Goal: Information Seeking & Learning: Check status

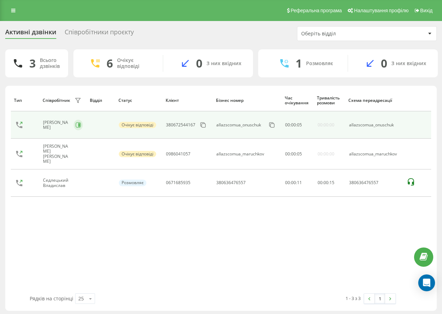
drag, startPoint x: 71, startPoint y: 129, endPoint x: 81, endPoint y: 126, distance: 10.7
click at [73, 129] on div "Онищук Маріна" at bounding box center [63, 125] width 40 height 12
click at [81, 126] on icon at bounding box center [79, 125] width 6 height 6
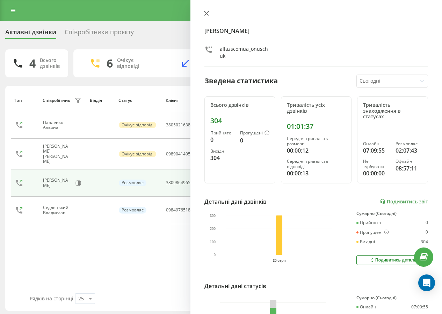
click at [208, 14] on icon at bounding box center [206, 13] width 5 height 5
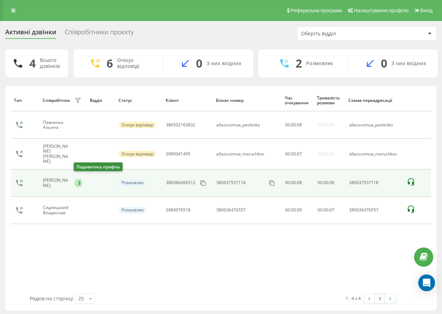
click at [79, 182] on icon at bounding box center [78, 182] width 5 height 5
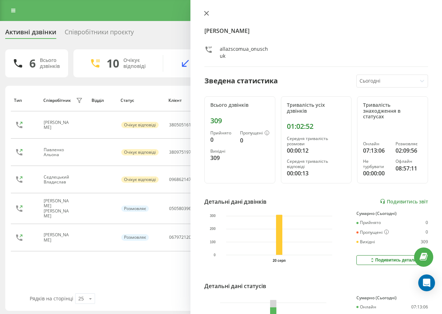
click at [209, 16] on button at bounding box center [206, 13] width 9 height 7
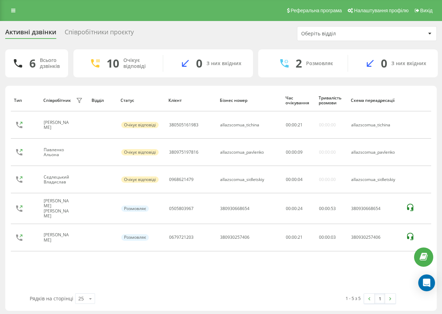
click at [207, 17] on div "Реферальна програма Налаштування профілю Вихід" at bounding box center [221, 10] width 442 height 21
click at [16, 8] on link at bounding box center [13, 11] width 13 height 10
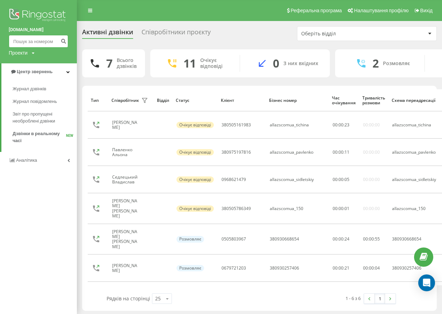
click at [35, 41] on input at bounding box center [38, 41] width 59 height 13
paste input "0632615326"
type input "0632615326"
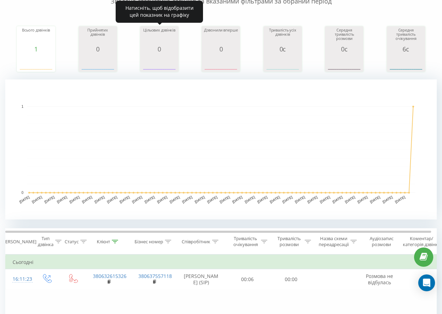
scroll to position [70, 0]
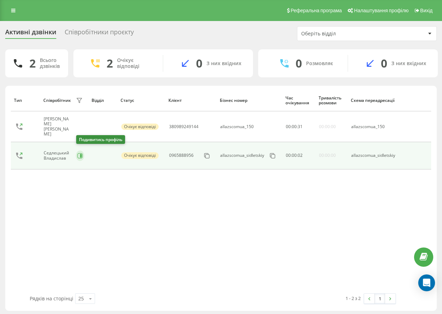
click at [80, 153] on icon at bounding box center [80, 156] width 6 height 6
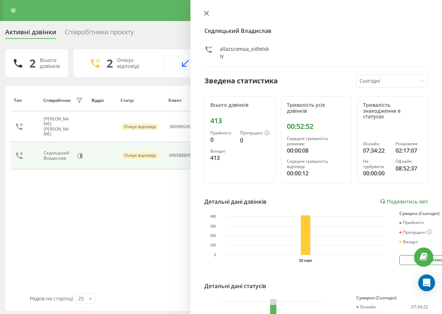
click at [205, 14] on icon at bounding box center [206, 13] width 5 height 5
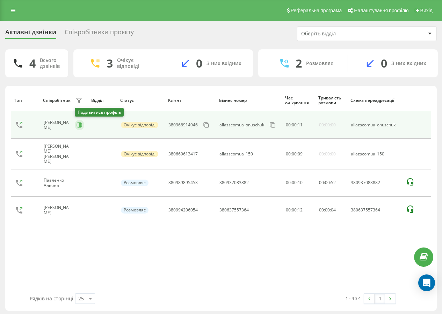
click at [78, 126] on icon at bounding box center [80, 125] width 6 height 6
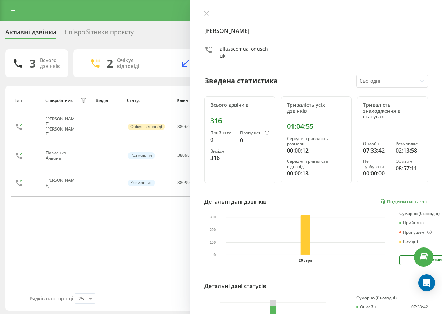
click at [204, 11] on button at bounding box center [206, 13] width 9 height 7
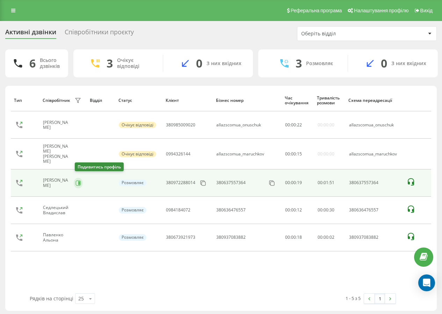
click at [78, 184] on button at bounding box center [78, 183] width 9 height 10
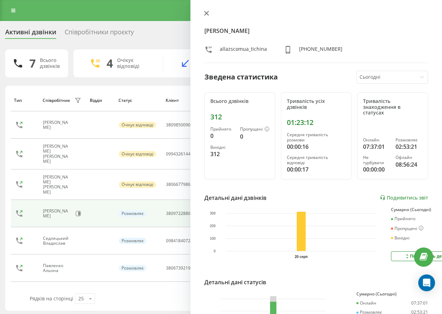
click at [205, 16] on button at bounding box center [206, 13] width 9 height 7
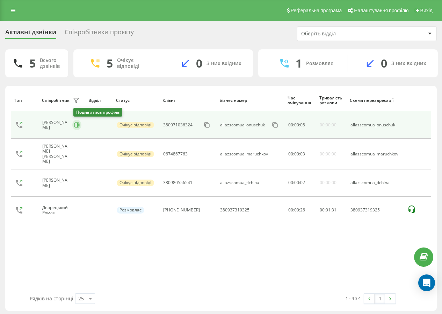
click at [75, 123] on button at bounding box center [76, 125] width 9 height 10
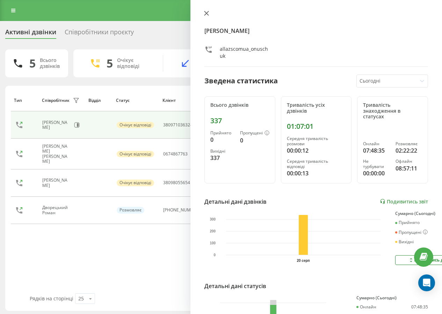
click at [204, 16] on button at bounding box center [206, 13] width 9 height 7
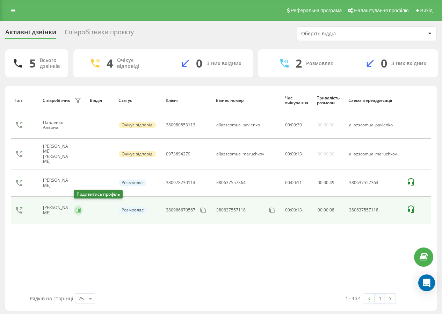
click at [81, 207] on button at bounding box center [78, 210] width 9 height 10
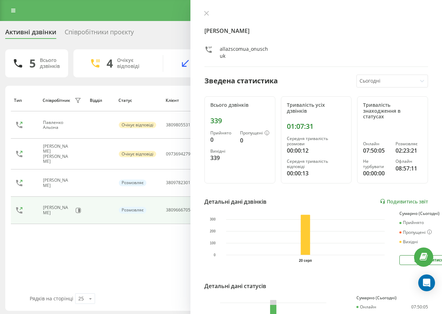
click at [205, 11] on icon at bounding box center [206, 13] width 5 height 5
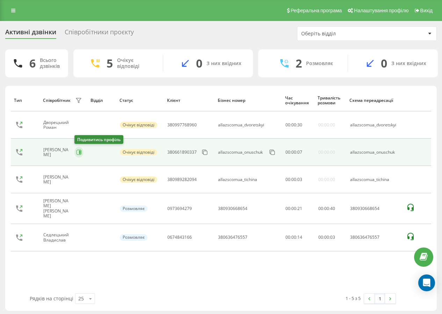
click at [75, 152] on button at bounding box center [78, 152] width 9 height 10
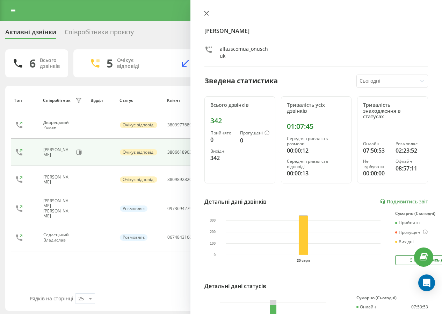
click at [206, 16] on button at bounding box center [206, 13] width 9 height 7
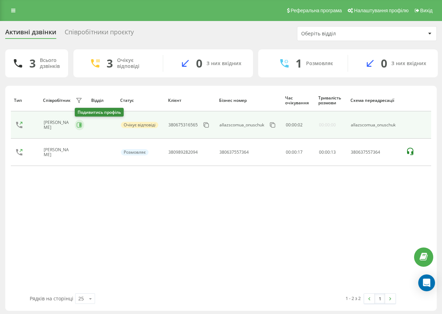
click at [80, 126] on icon at bounding box center [80, 124] width 2 height 3
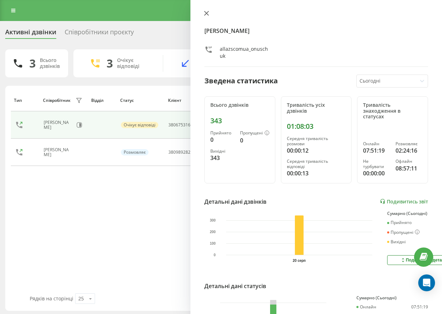
click at [206, 13] on icon at bounding box center [207, 13] width 4 height 4
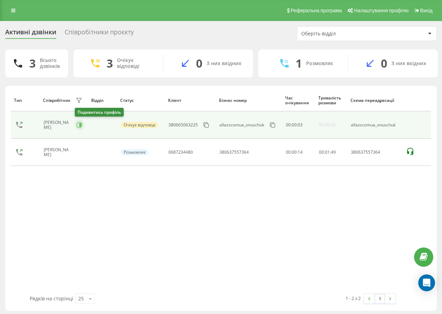
click at [80, 125] on icon at bounding box center [80, 124] width 2 height 3
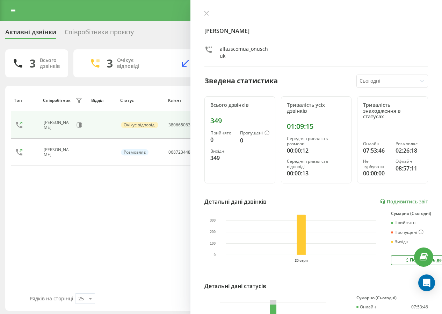
click at [209, 13] on button at bounding box center [206, 13] width 9 height 7
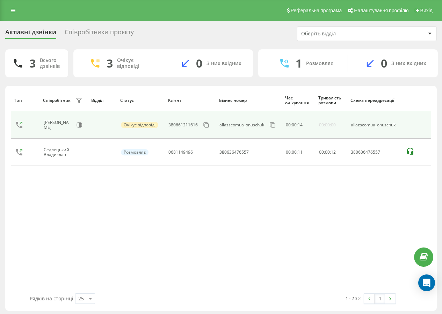
click at [84, 129] on div "[PERSON_NAME]" at bounding box center [64, 125] width 41 height 12
click at [82, 122] on icon at bounding box center [80, 125] width 6 height 6
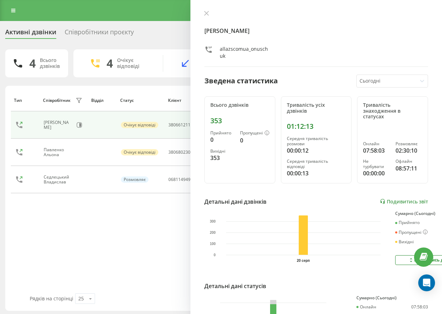
drag, startPoint x: 209, startPoint y: 15, endPoint x: 279, endPoint y: 0, distance: 71.4
click at [210, 15] on button at bounding box center [206, 13] width 9 height 7
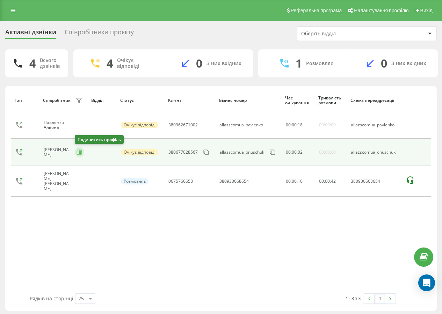
click at [79, 148] on button at bounding box center [79, 152] width 9 height 10
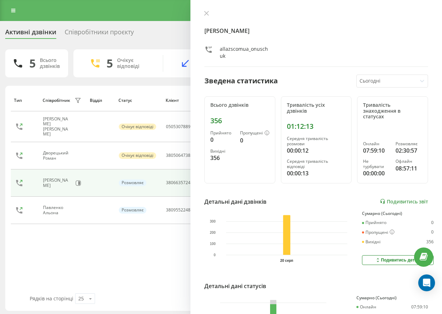
click at [207, 9] on div "Онищук Маріна allazscomua_onuschuk Зведена статистика Сьогодні Всього дзвінків …" at bounding box center [317, 157] width 252 height 314
drag, startPoint x: 208, startPoint y: 15, endPoint x: 190, endPoint y: 29, distance: 23.1
click at [208, 16] on button at bounding box center [206, 13] width 9 height 7
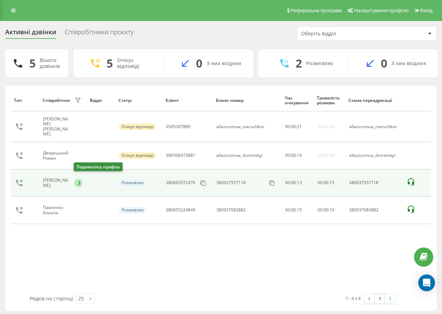
click at [78, 180] on icon at bounding box center [79, 183] width 6 height 6
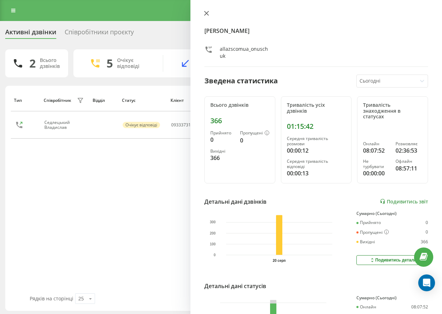
click at [210, 12] on button at bounding box center [206, 13] width 9 height 7
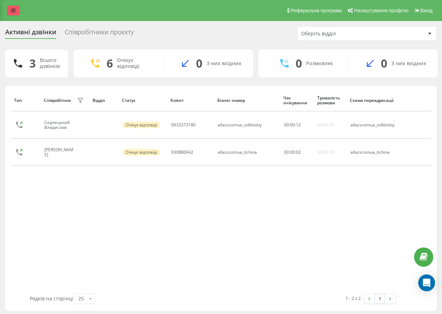
click at [9, 11] on link at bounding box center [13, 11] width 13 height 10
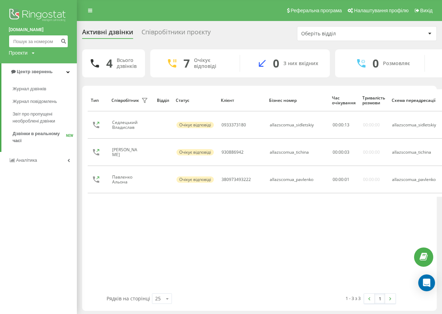
click at [34, 44] on input at bounding box center [38, 41] width 59 height 13
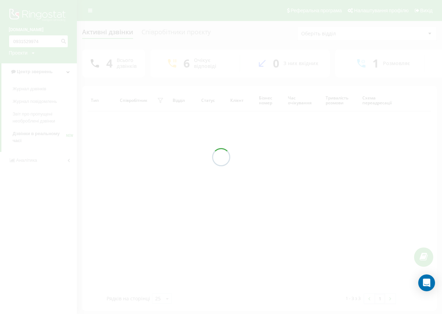
type input "0931529974"
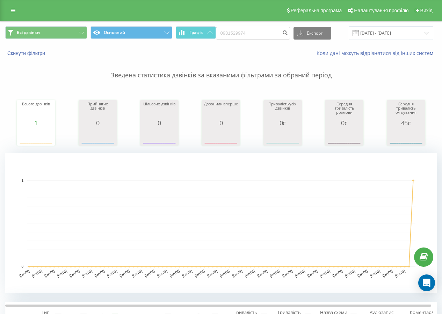
drag, startPoint x: 15, startPoint y: 11, endPoint x: 17, endPoint y: 21, distance: 10.1
click at [15, 11] on link at bounding box center [13, 11] width 13 height 10
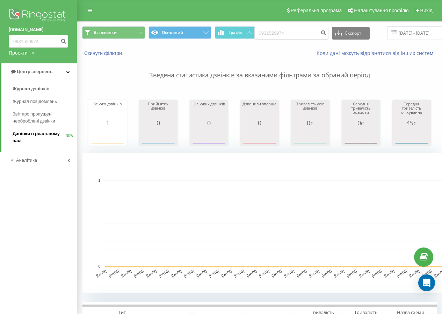
click at [35, 136] on span "Дзвінки в реальному часі" at bounding box center [39, 137] width 53 height 14
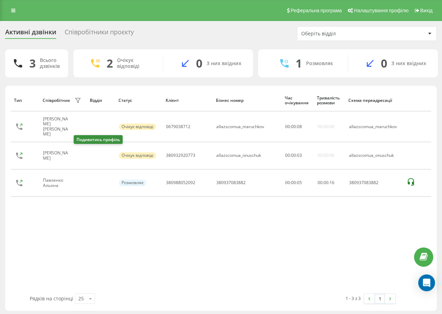
drag, startPoint x: 77, startPoint y: 149, endPoint x: 189, endPoint y: 88, distance: 127.6
click at [78, 153] on icon at bounding box center [79, 156] width 6 height 6
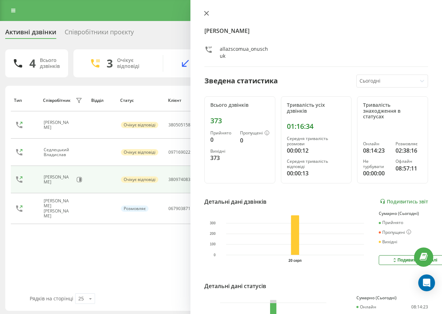
click at [206, 15] on icon at bounding box center [206, 13] width 5 height 5
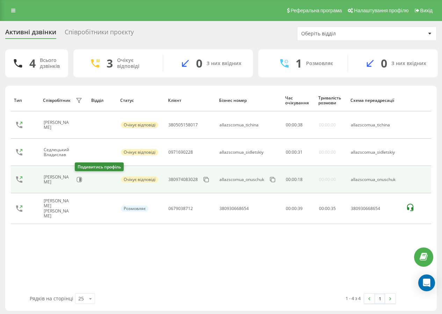
click at [84, 178] on div "[PERSON_NAME]" at bounding box center [64, 179] width 41 height 12
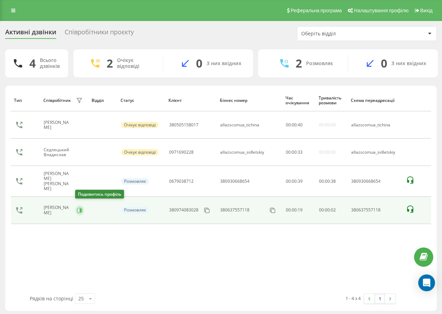
drag, startPoint x: 80, startPoint y: 207, endPoint x: 140, endPoint y: 172, distance: 70.2
click at [80, 207] on icon at bounding box center [80, 210] width 6 height 6
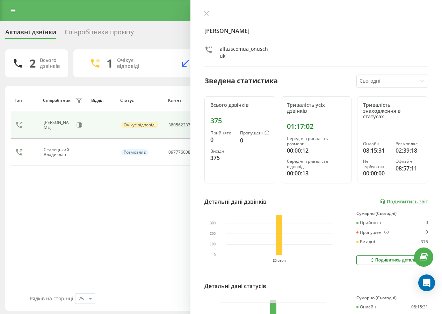
drag, startPoint x: 207, startPoint y: 13, endPoint x: 210, endPoint y: 31, distance: 18.8
click at [207, 13] on icon at bounding box center [206, 13] width 5 height 5
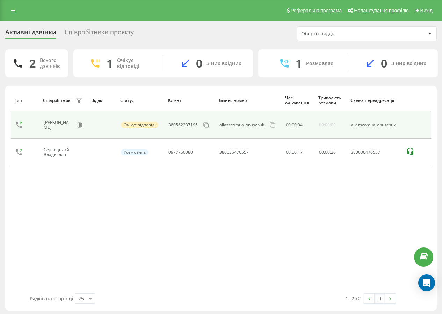
click at [79, 131] on td "[PERSON_NAME]" at bounding box center [64, 124] width 48 height 27
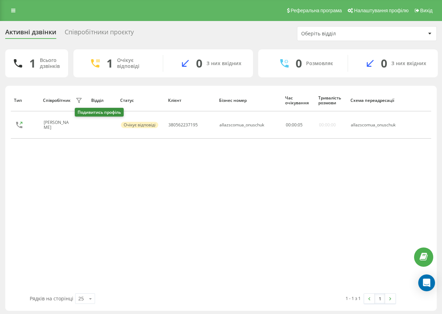
drag, startPoint x: 80, startPoint y: 125, endPoint x: 178, endPoint y: 77, distance: 108.7
click at [83, 124] on button at bounding box center [80, 126] width 8 height 10
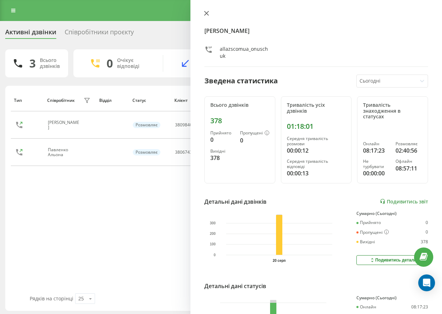
click at [208, 13] on icon at bounding box center [206, 13] width 5 height 5
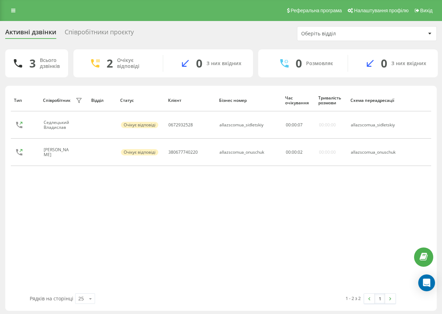
click at [77, 155] on button at bounding box center [80, 153] width 8 height 10
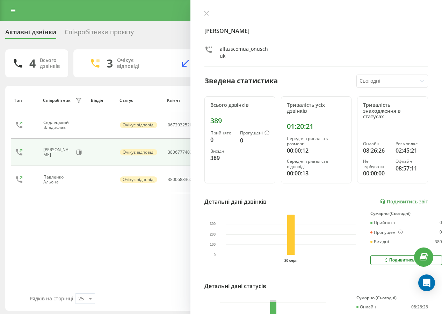
click at [206, 14] on icon at bounding box center [207, 13] width 4 height 4
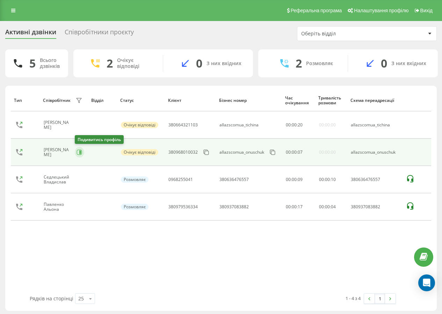
click at [78, 152] on icon at bounding box center [80, 152] width 6 height 6
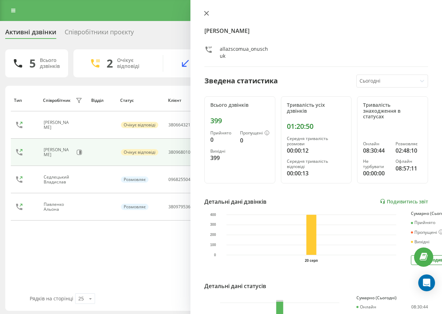
click at [206, 15] on icon at bounding box center [206, 13] width 5 height 5
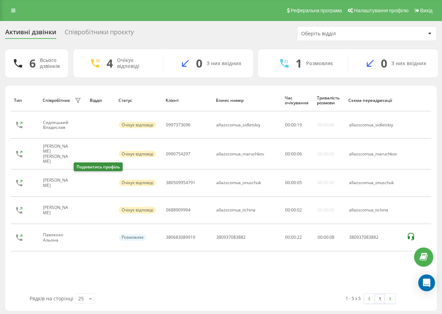
drag, startPoint x: 78, startPoint y: 180, endPoint x: 97, endPoint y: 178, distance: 19.7
click at [78, 180] on icon at bounding box center [79, 183] width 6 height 6
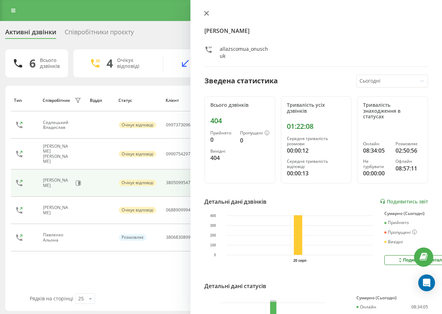
click at [206, 16] on button at bounding box center [206, 13] width 9 height 7
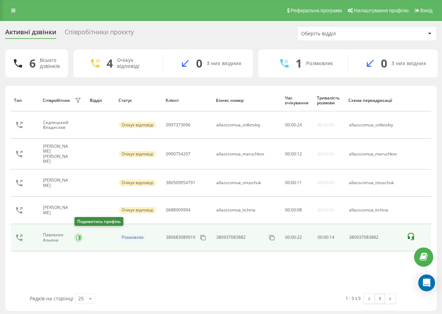
click at [78, 235] on icon at bounding box center [79, 238] width 6 height 6
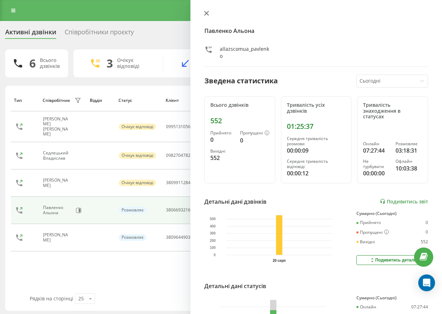
click at [205, 12] on icon at bounding box center [207, 13] width 4 height 4
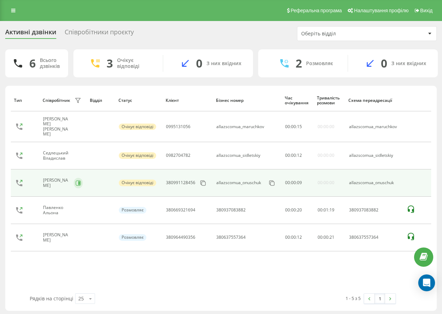
click at [78, 180] on icon at bounding box center [79, 183] width 6 height 6
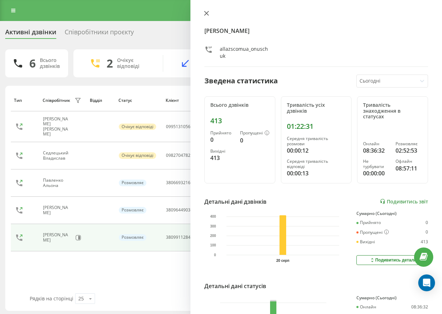
click at [208, 17] on div "Онищук Маріна allazscomua_onuschuk" at bounding box center [317, 38] width 224 height 56
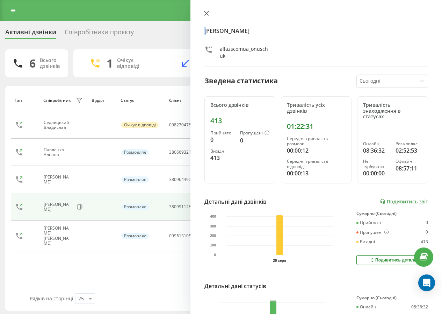
click at [207, 16] on button at bounding box center [206, 13] width 9 height 7
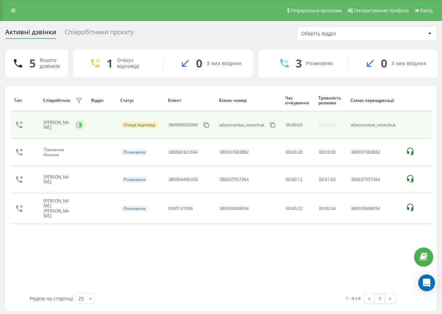
click at [82, 129] on button at bounding box center [79, 125] width 9 height 10
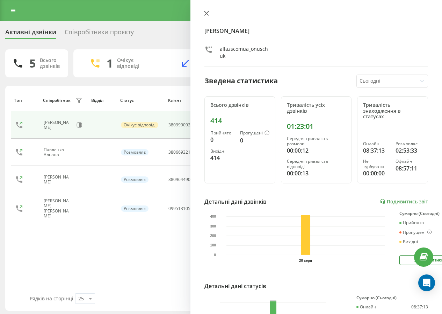
click at [208, 15] on icon at bounding box center [206, 13] width 5 height 5
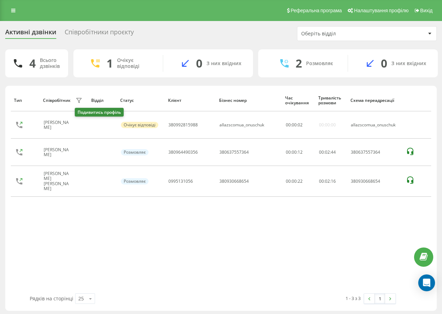
drag, startPoint x: 78, startPoint y: 125, endPoint x: 126, endPoint y: 91, distance: 58.4
click at [81, 122] on icon at bounding box center [80, 125] width 6 height 6
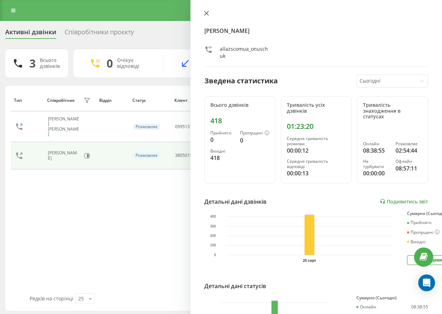
click at [206, 13] on icon at bounding box center [206, 13] width 5 height 5
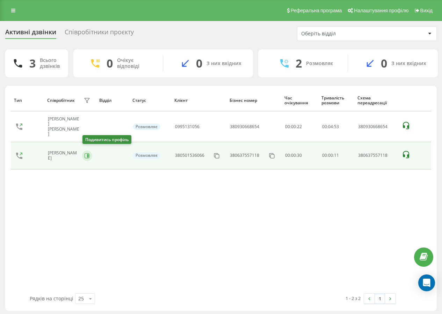
click at [88, 154] on icon at bounding box center [88, 155] width 2 height 3
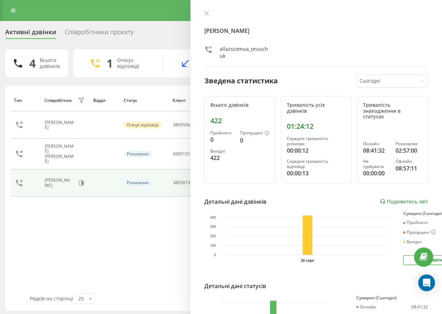
click at [206, 17] on div "Онищук Маріна allazscomua_onuschuk" at bounding box center [317, 38] width 224 height 56
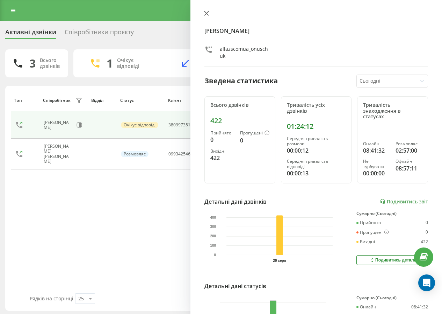
click at [210, 10] on button at bounding box center [206, 13] width 9 height 7
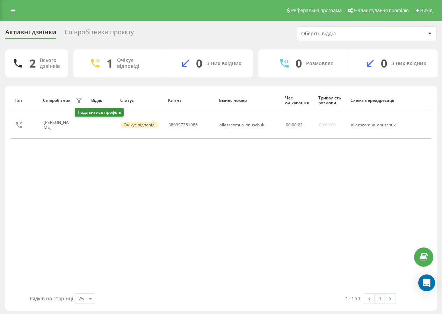
drag, startPoint x: 78, startPoint y: 125, endPoint x: 79, endPoint y: 119, distance: 5.3
click at [78, 124] on icon at bounding box center [80, 125] width 6 height 6
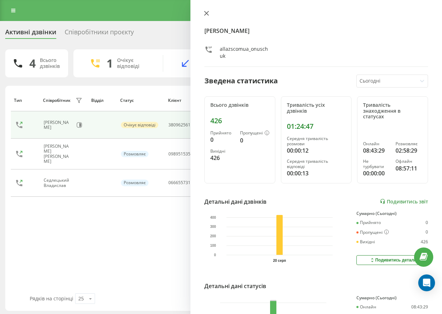
click at [206, 11] on icon at bounding box center [206, 13] width 5 height 5
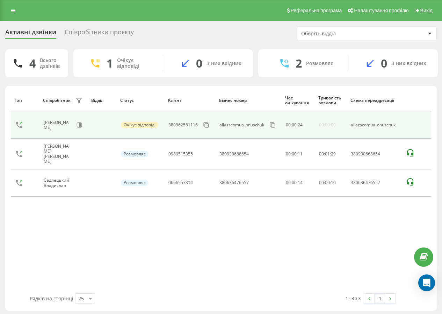
click at [84, 124] on div "Онищук Маріна" at bounding box center [64, 125] width 41 height 12
click at [80, 126] on icon at bounding box center [80, 124] width 2 height 3
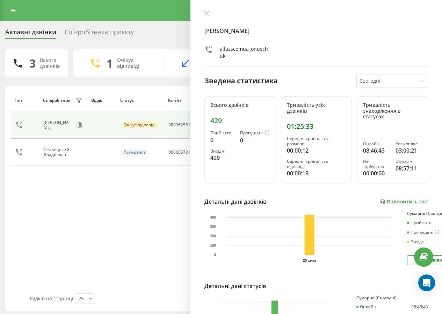
click at [206, 12] on icon at bounding box center [206, 13] width 5 height 5
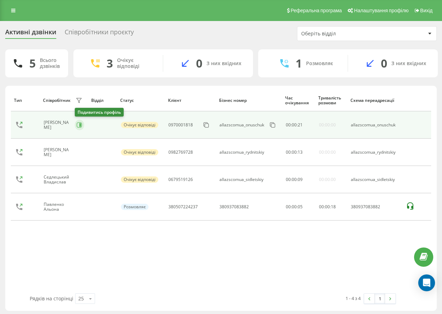
click at [79, 125] on icon at bounding box center [80, 125] width 6 height 6
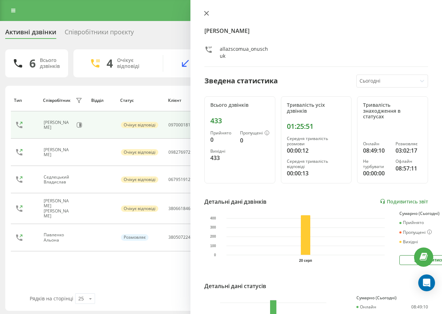
click at [206, 16] on button at bounding box center [206, 13] width 9 height 7
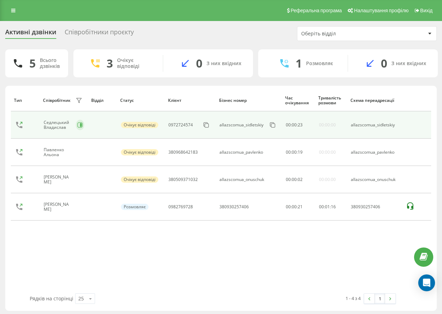
click at [78, 126] on icon at bounding box center [79, 124] width 5 height 5
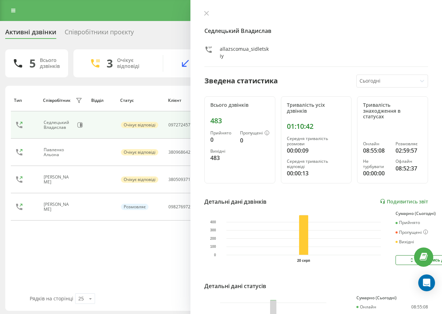
click at [206, 19] on div "Седлецький Владислав allazscomua_sidletskiy" at bounding box center [317, 38] width 224 height 56
click at [205, 15] on icon at bounding box center [206, 13] width 5 height 5
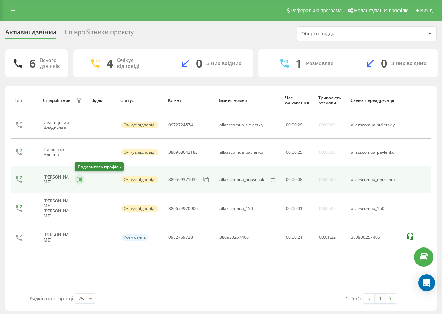
click at [81, 178] on icon at bounding box center [80, 180] width 6 height 6
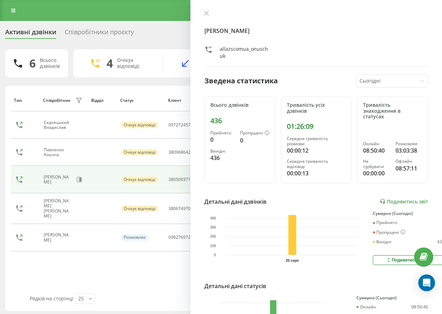
click at [209, 12] on button at bounding box center [206, 13] width 9 height 7
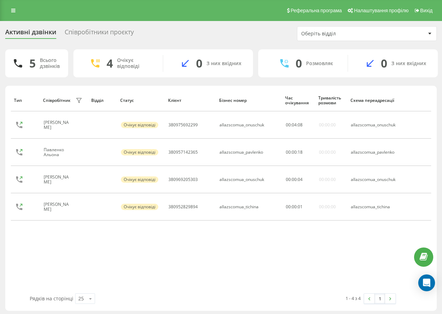
click at [81, 121] on button at bounding box center [80, 126] width 8 height 10
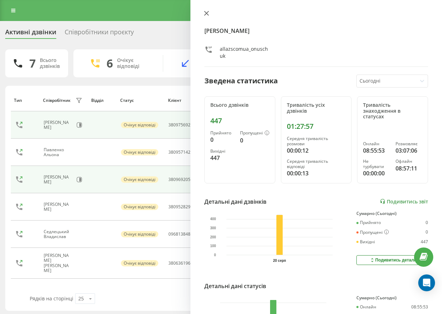
click at [207, 12] on icon at bounding box center [206, 13] width 5 height 5
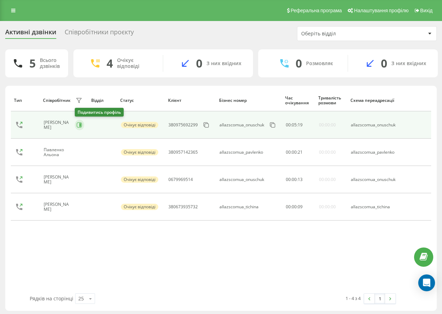
click at [79, 127] on icon at bounding box center [80, 125] width 6 height 6
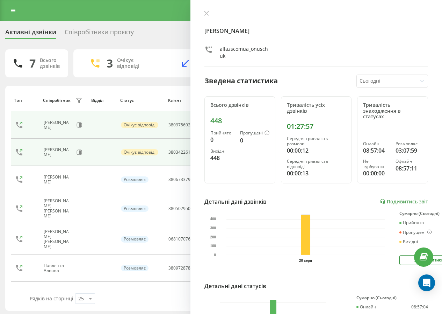
click at [204, 11] on button at bounding box center [206, 13] width 9 height 7
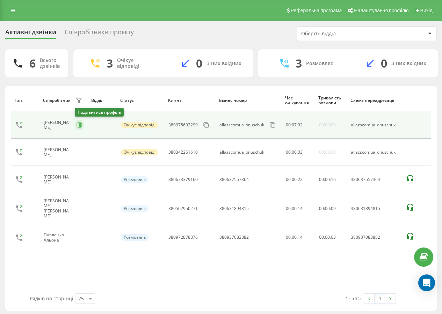
click at [78, 125] on icon at bounding box center [80, 125] width 6 height 6
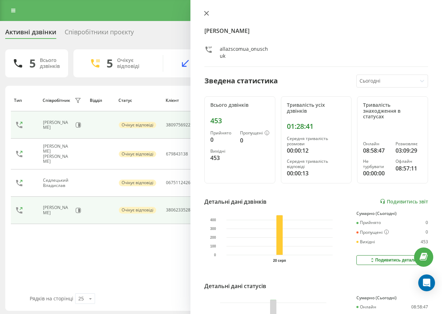
click at [206, 12] on icon at bounding box center [206, 13] width 5 height 5
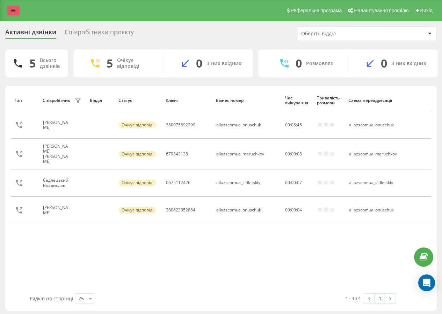
click at [10, 11] on link at bounding box center [13, 11] width 13 height 10
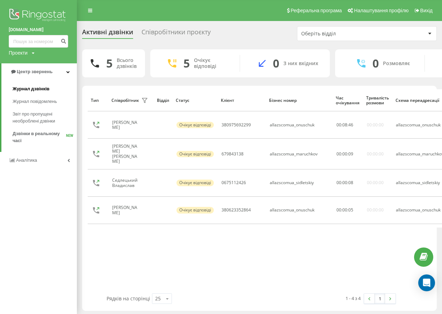
click at [29, 89] on span "Журнал дзвінків" at bounding box center [31, 88] width 37 height 7
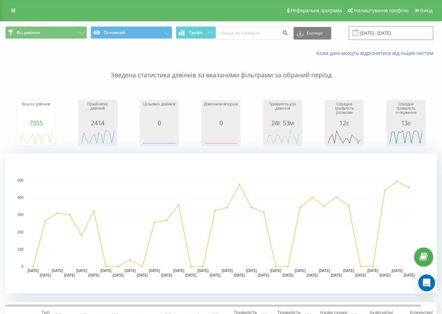
click at [394, 31] on input "[DATE] - [DATE]" at bounding box center [391, 33] width 85 height 14
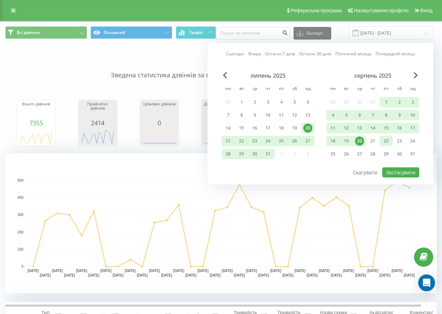
drag, startPoint x: 361, startPoint y: 140, endPoint x: 382, endPoint y: 145, distance: 21.8
click at [361, 140] on div "20" at bounding box center [359, 140] width 9 height 9
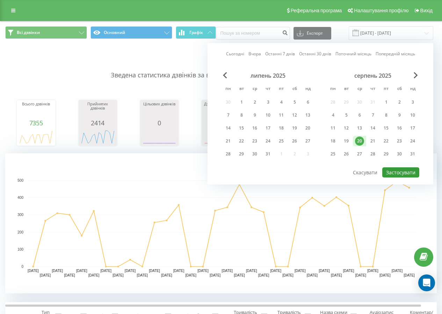
click at [403, 169] on button "Застосувати" at bounding box center [401, 172] width 37 height 10
type input "[DATE] - [DATE]"
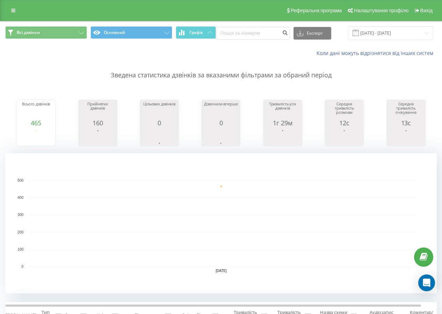
click at [288, 118] on div "Тривалість усіх дзвінків" at bounding box center [282, 110] width 35 height 17
